Goal: Transaction & Acquisition: Book appointment/travel/reservation

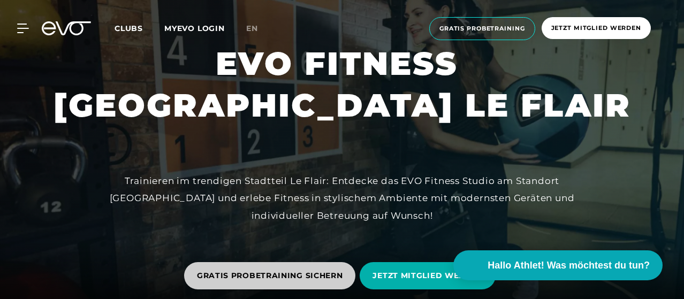
click at [266, 265] on span "GRATIS PROBETRAINING SICHERN" at bounding box center [270, 275] width 172 height 27
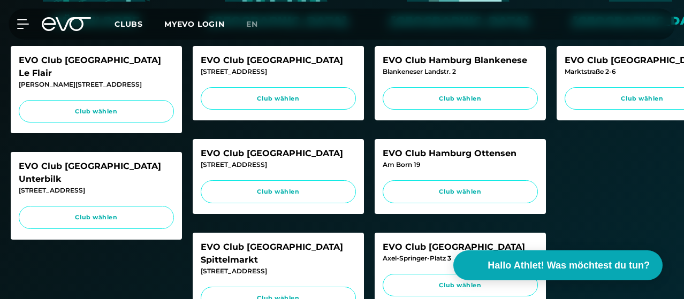
scroll to position [336, 0]
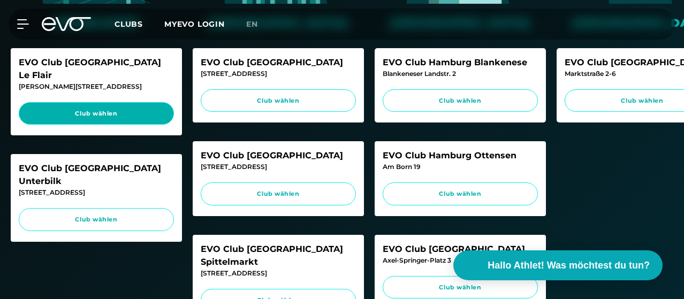
click at [129, 125] on link "Club wählen" at bounding box center [96, 113] width 155 height 23
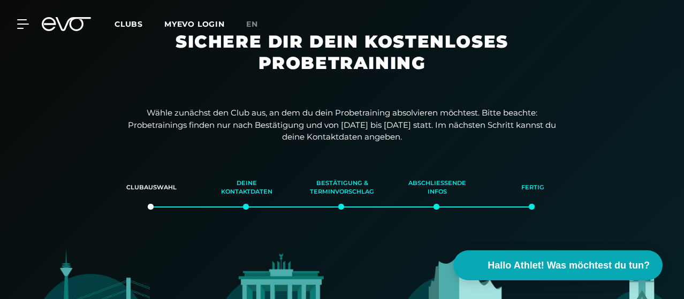
scroll to position [0, 0]
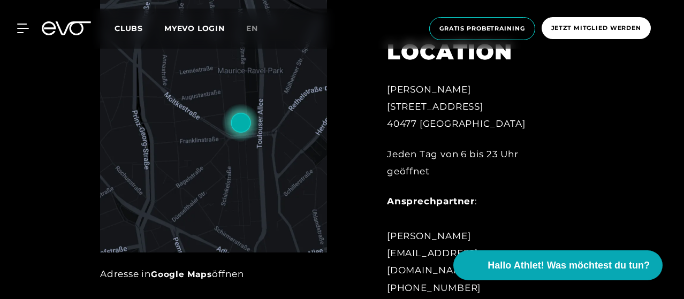
scroll to position [319, 0]
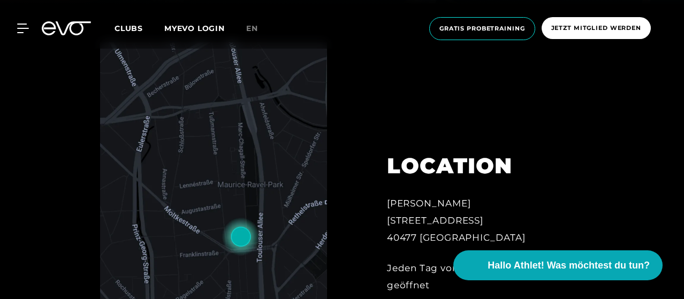
drag, startPoint x: 660, startPoint y: 41, endPoint x: 684, endPoint y: 56, distance: 28.4
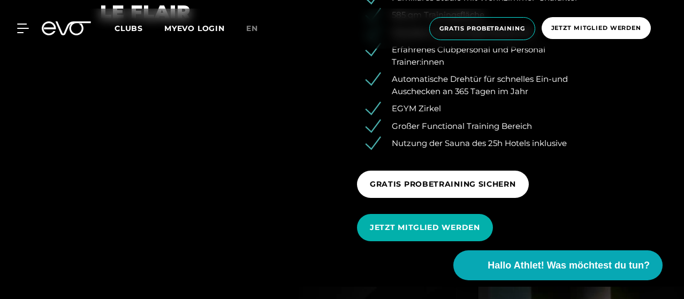
scroll to position [1173, 0]
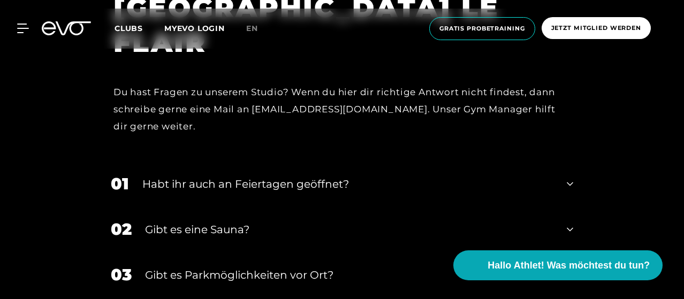
scroll to position [2940, 0]
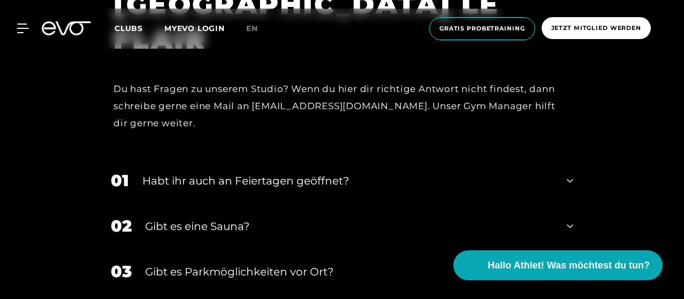
click at [559, 166] on div "01 Habt ihr auch an Feiertagen geöffnet?" at bounding box center [342, 180] width 484 height 45
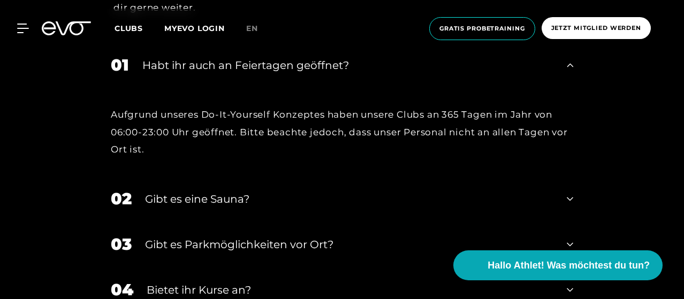
scroll to position [3058, 0]
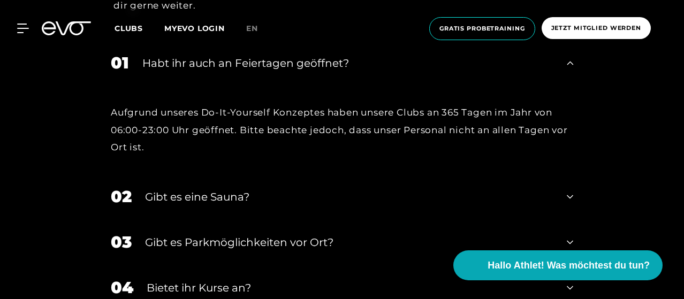
click at [581, 186] on div "02 Gibt es eine Sauna?" at bounding box center [342, 196] width 484 height 45
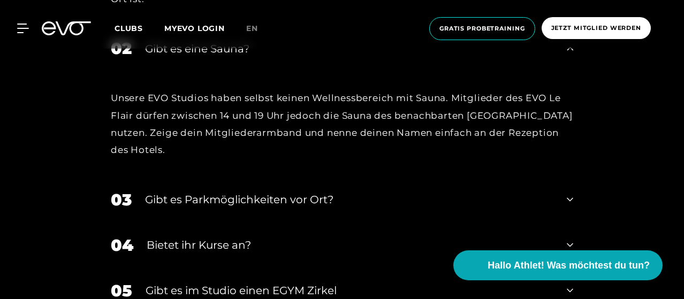
scroll to position [3220, 0]
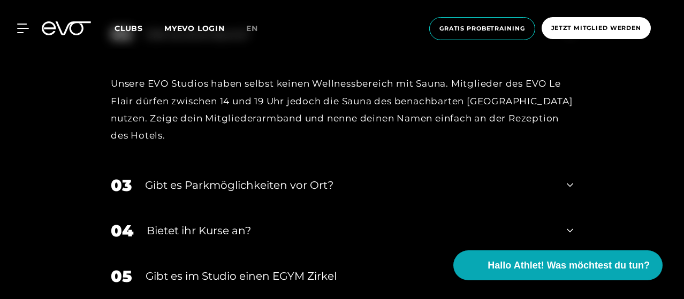
click at [573, 163] on div "03 Gibt es Parkmöglichkeiten vor Ort?" at bounding box center [342, 185] width 484 height 45
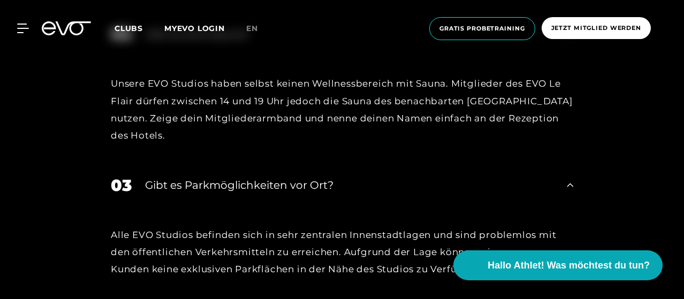
click at [571, 177] on div "03 Gibt es Parkmöglichkeiten vor Ort?" at bounding box center [342, 185] width 484 height 45
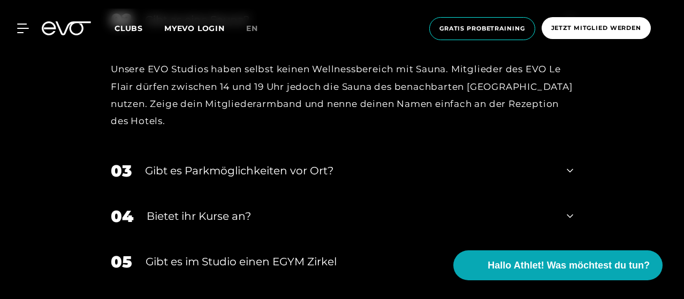
scroll to position [3235, 0]
click at [565, 204] on div "04 Bietet ihr Kurse an?" at bounding box center [342, 215] width 484 height 45
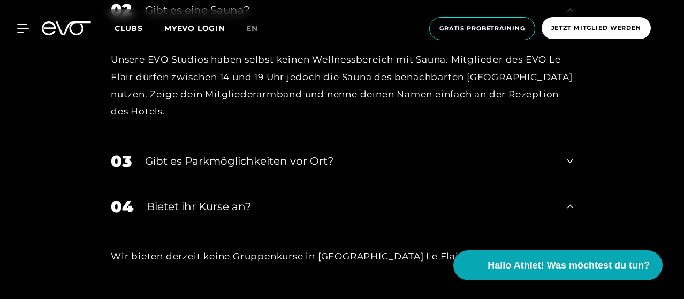
click at [575, 197] on div "04 Bietet ihr Kurse an?" at bounding box center [342, 206] width 484 height 45
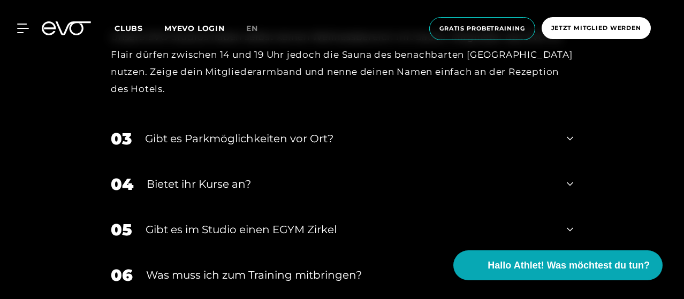
click at [568, 223] on icon at bounding box center [570, 229] width 6 height 13
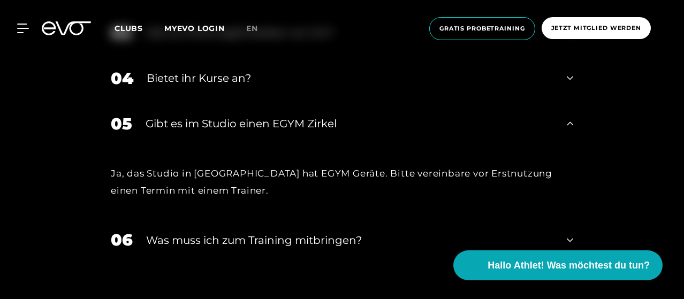
click at [578, 217] on div "06 Was muss ich zum Training mitbringen?" at bounding box center [342, 239] width 484 height 45
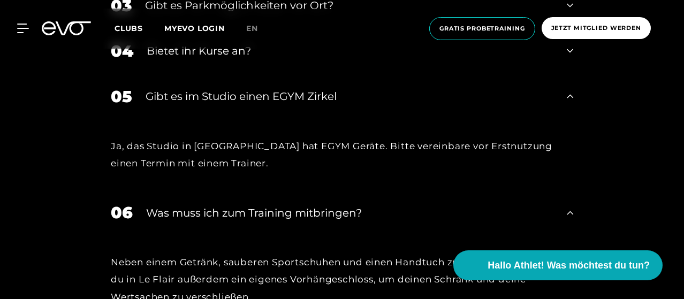
click at [573, 198] on div "06 Was muss ich zum Training mitbringen?" at bounding box center [342, 212] width 484 height 45
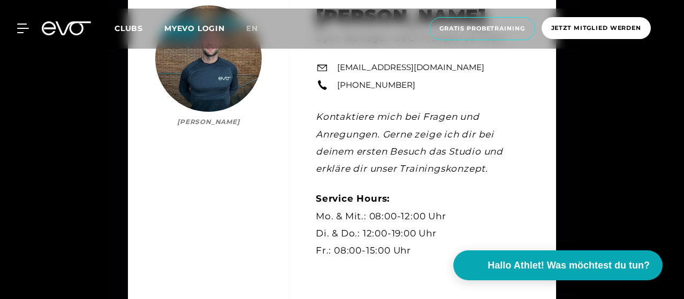
scroll to position [2613, 0]
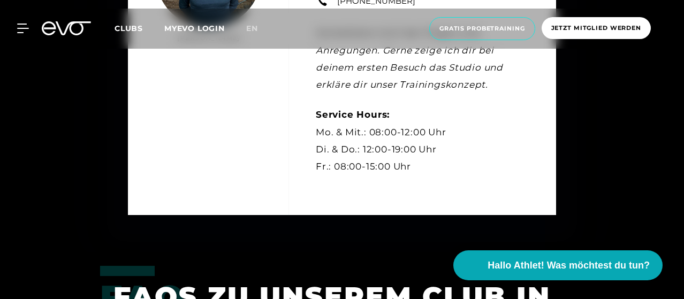
click at [601, 172] on div "Kontakt Niklas Mertens Niklas Mertens Gym Manager EVO Fitness Le Flair leflair@…" at bounding box center [342, 54] width 684 height 395
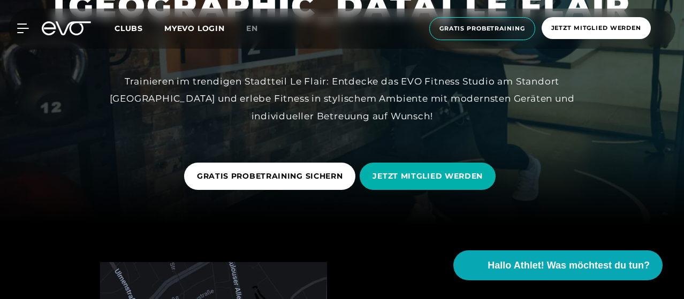
scroll to position [72, 0]
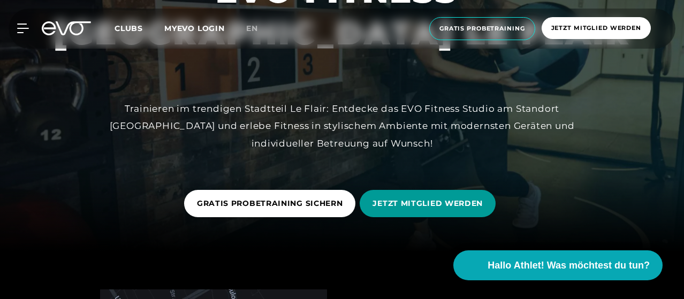
click at [452, 200] on span "JETZT MITGLIED WERDEN" at bounding box center [427, 203] width 110 height 11
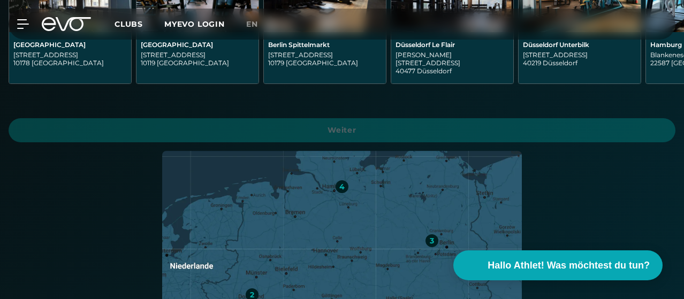
scroll to position [405, 0]
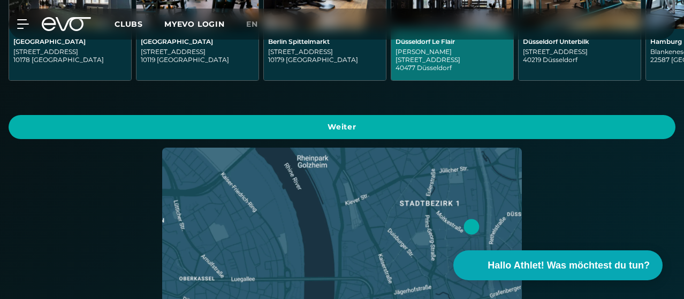
click at [395, 72] on div "Marc-Chagall-Straße 2 40477 Düsseldorf" at bounding box center [451, 60] width 113 height 24
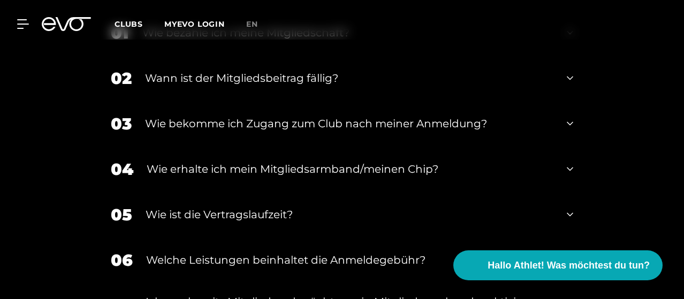
scroll to position [2190, 0]
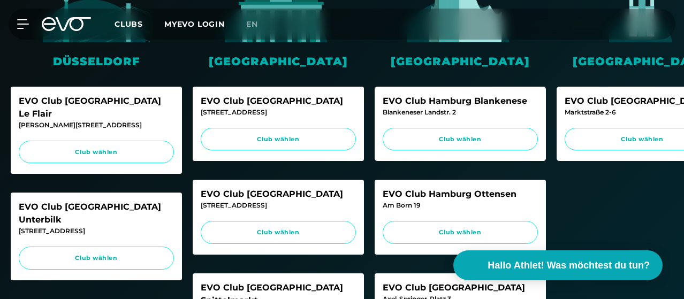
scroll to position [338, 0]
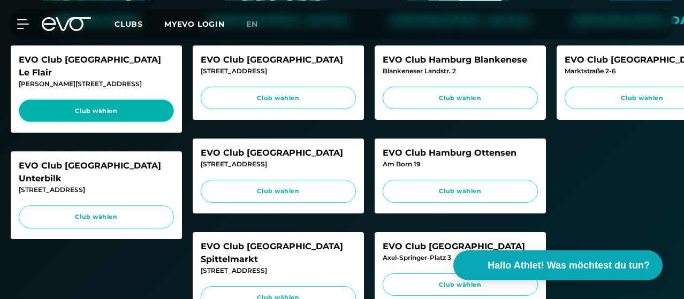
click at [112, 116] on span "Club wählen" at bounding box center [96, 110] width 135 height 9
click at [118, 123] on link "Club wählen" at bounding box center [96, 111] width 155 height 23
click at [108, 123] on link "Club wählen" at bounding box center [96, 111] width 155 height 23
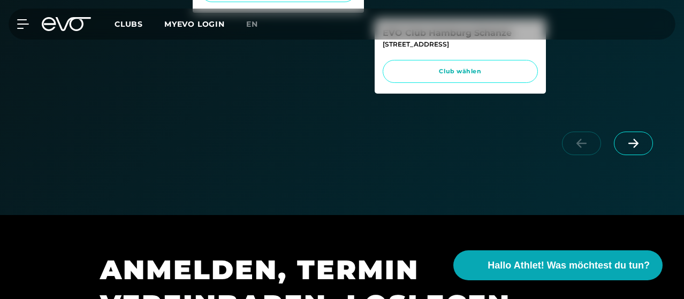
scroll to position [686, 0]
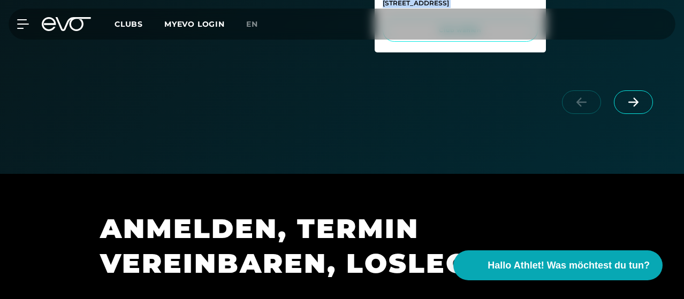
drag, startPoint x: 306, startPoint y: 182, endPoint x: 437, endPoint y: 172, distance: 131.0
drag, startPoint x: 460, startPoint y: 190, endPoint x: 485, endPoint y: 182, distance: 25.9
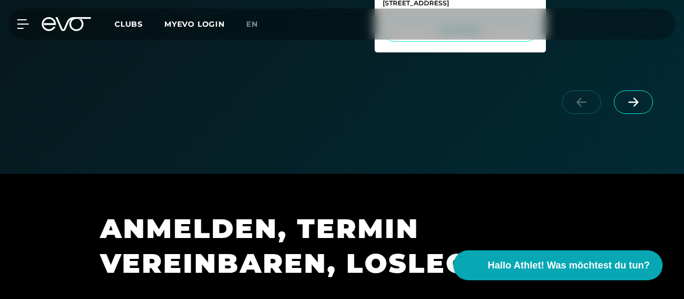
click at [632, 107] on icon at bounding box center [633, 102] width 19 height 10
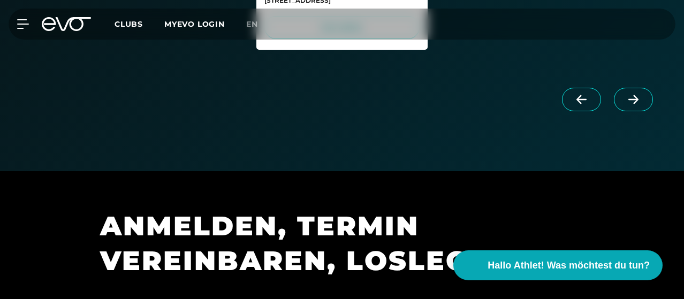
scroll to position [695, 0]
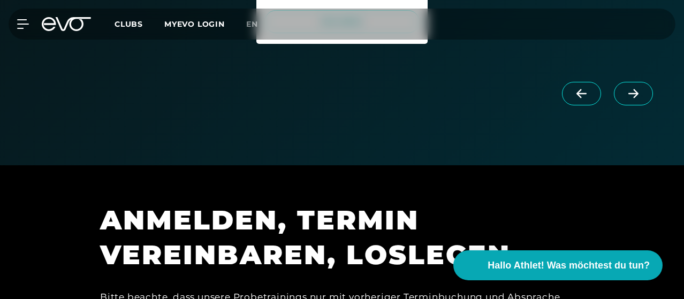
click at [624, 98] on icon at bounding box center [633, 94] width 19 height 10
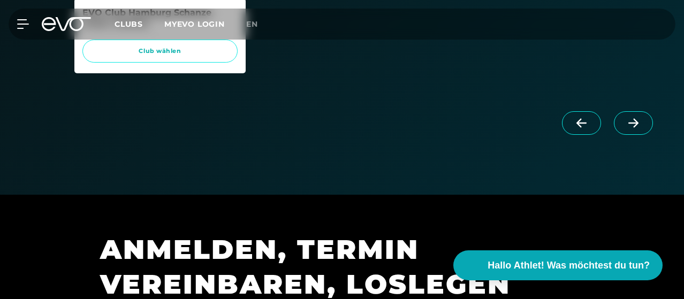
scroll to position [668, 0]
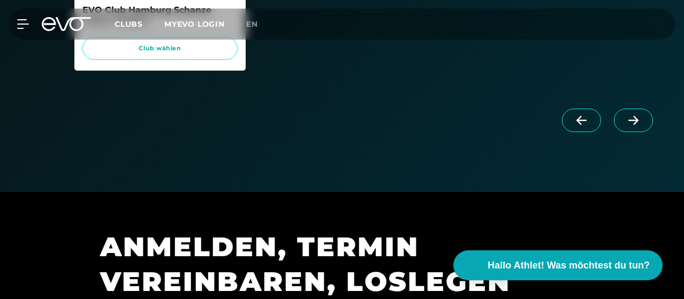
click at [637, 125] on icon at bounding box center [633, 120] width 10 height 9
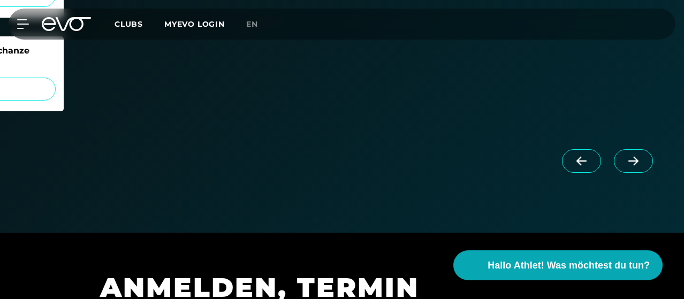
scroll to position [824, 0]
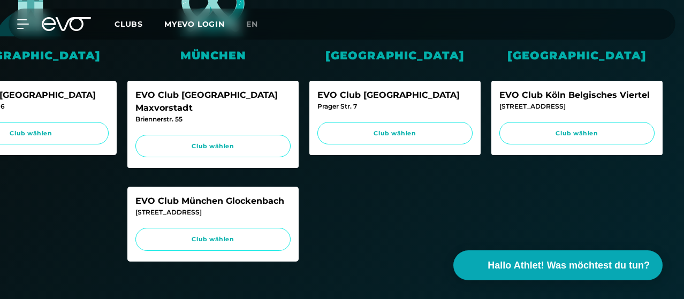
scroll to position [298, 0]
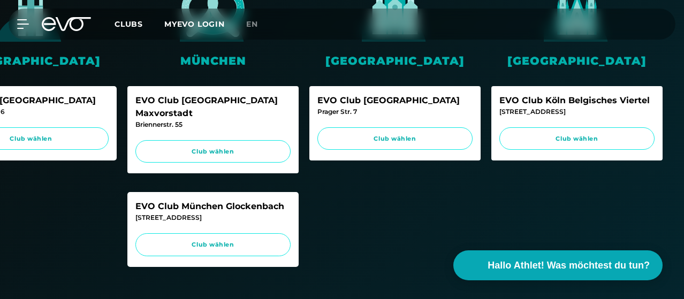
click at [143, 25] on span "Clubs" at bounding box center [129, 24] width 28 height 10
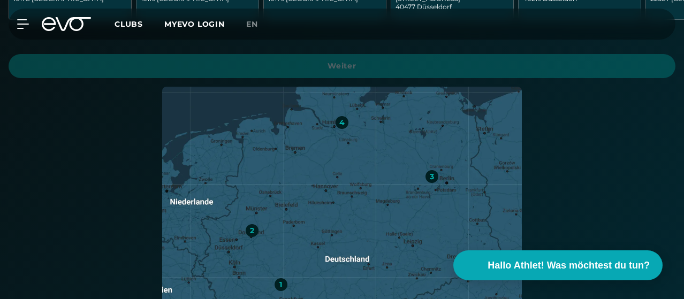
scroll to position [68, 0]
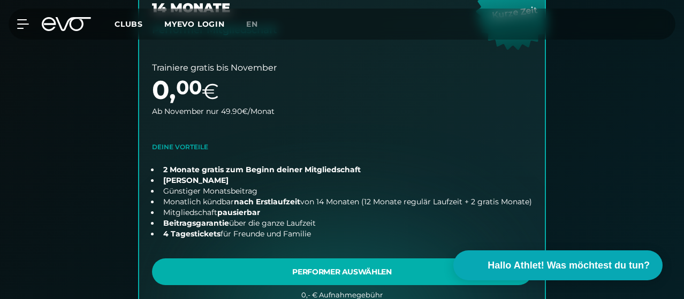
scroll to position [390, 0]
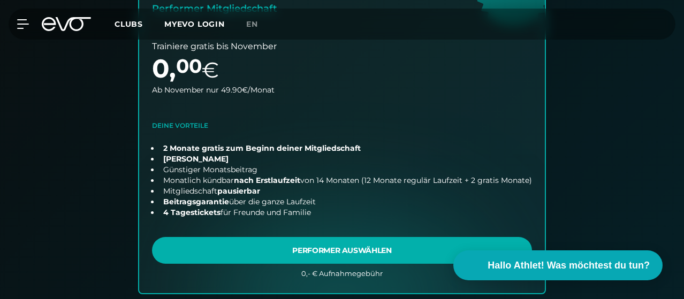
drag, startPoint x: 682, startPoint y: 58, endPoint x: 683, endPoint y: 65, distance: 7.0
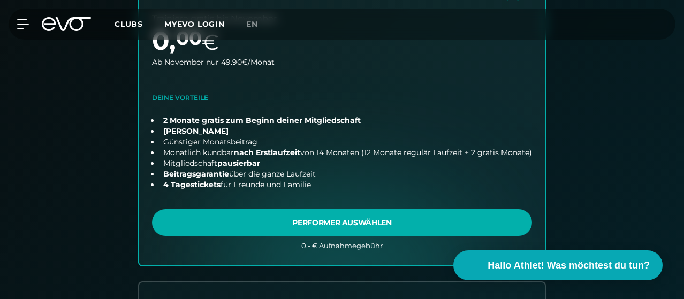
scroll to position [417, 0]
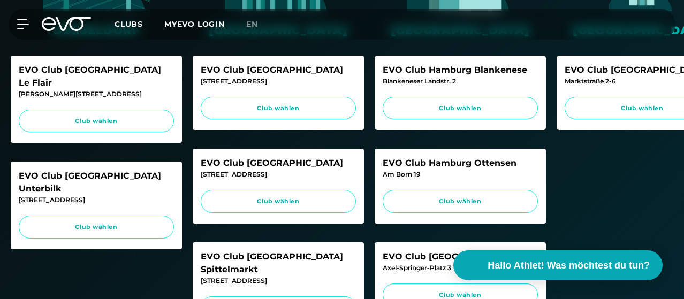
scroll to position [334, 0]
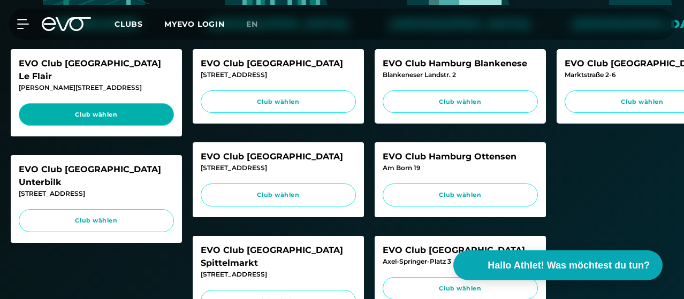
click at [120, 119] on span "Club wählen" at bounding box center [96, 114] width 135 height 9
click at [103, 119] on span "Club wählen" at bounding box center [96, 114] width 135 height 9
click at [127, 119] on span "Club wählen" at bounding box center [96, 114] width 135 height 9
